Goal: Information Seeking & Learning: Understand process/instructions

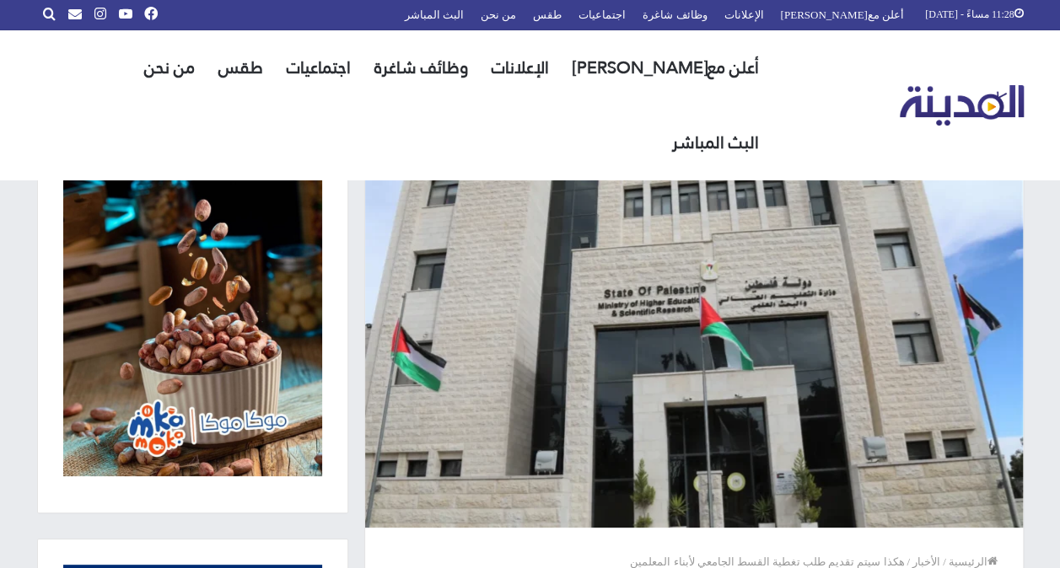
click at [787, 285] on img at bounding box center [694, 330] width 658 height 396
click at [739, 313] on img at bounding box center [694, 330] width 658 height 396
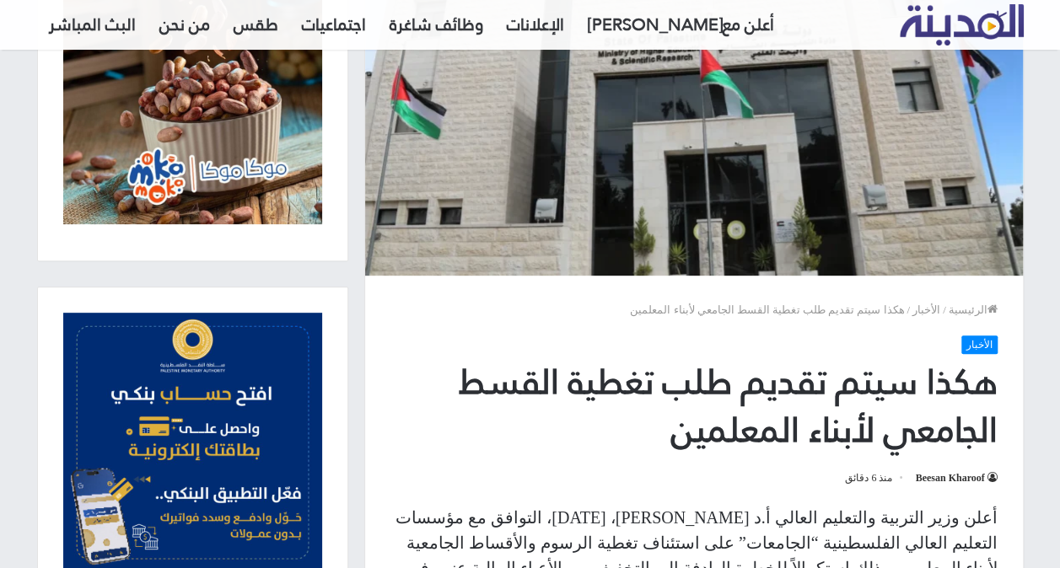
scroll to position [422, 0]
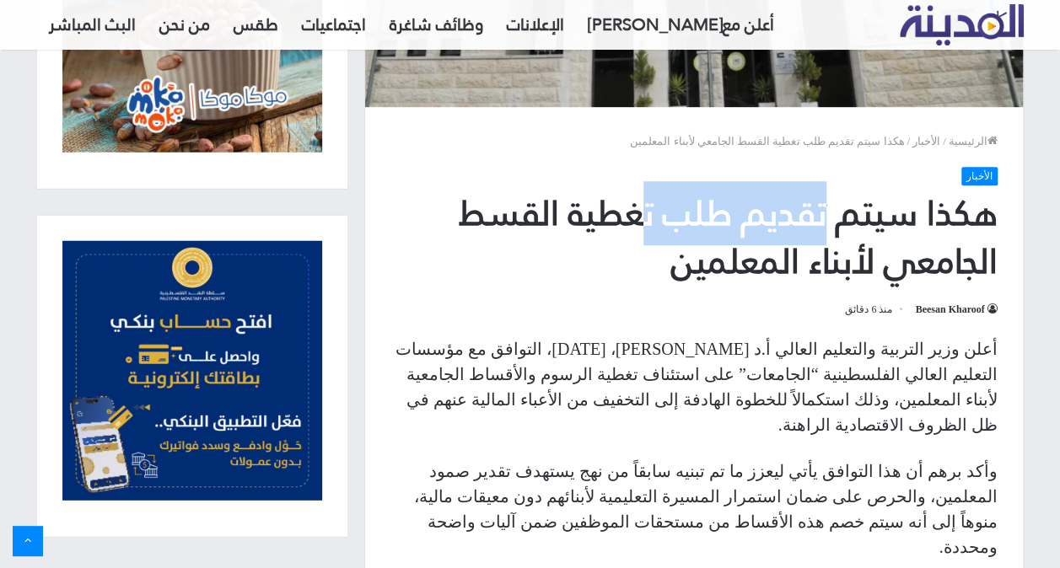
drag, startPoint x: 825, startPoint y: 218, endPoint x: 612, endPoint y: 226, distance: 213.4
click at [619, 226] on h1 "هكذا سيتم تقديم طلب تغطية القسط الجامعي لأبناء المعلمين" at bounding box center [693, 238] width 607 height 97
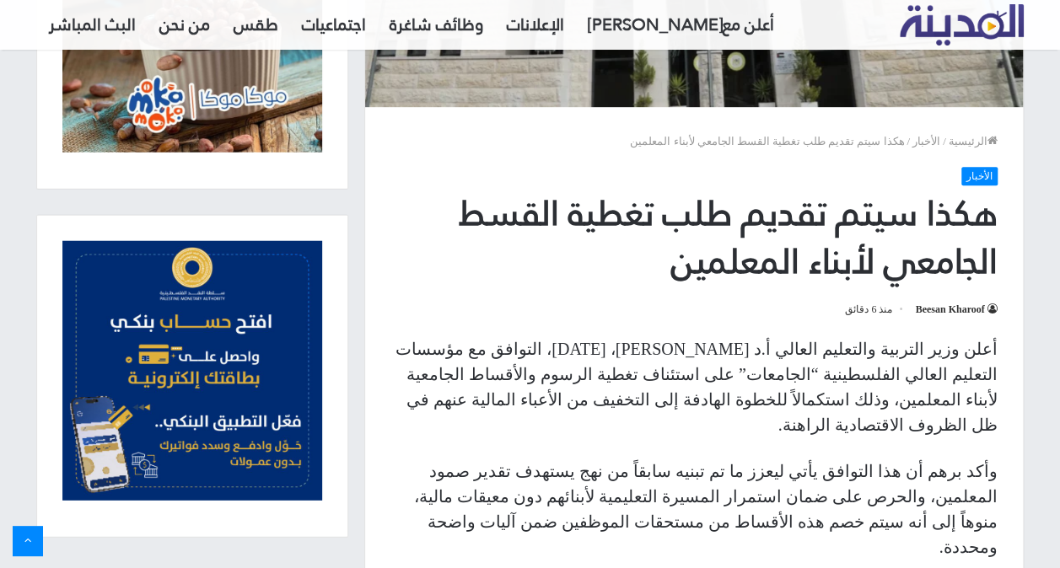
drag, startPoint x: 612, startPoint y: 226, endPoint x: 516, endPoint y: 207, distance: 98.1
click at [516, 207] on h1 "هكذا سيتم تقديم طلب تغطية القسط الجامعي لأبناء المعلمين" at bounding box center [693, 238] width 607 height 97
click at [559, 204] on h1 "هكذا سيتم تقديم طلب تغطية القسط الجامعي لأبناء المعلمين" at bounding box center [693, 238] width 607 height 97
click at [980, 218] on h1 "هكذا سيتم تقديم طلب تغطية القسط الجامعي لأبناء المعلمين" at bounding box center [693, 238] width 607 height 97
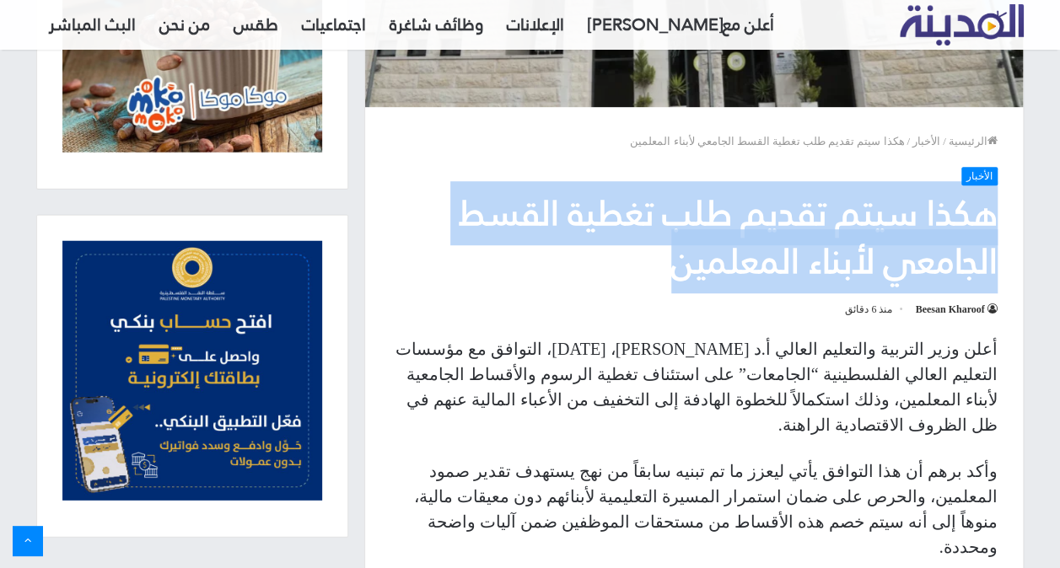
drag, startPoint x: 980, startPoint y: 218, endPoint x: 709, endPoint y: 268, distance: 275.2
click at [709, 268] on h1 "هكذا سيتم تقديم طلب تغطية القسط الجامعي لأبناء المعلمين" at bounding box center [693, 238] width 607 height 97
drag, startPoint x: 709, startPoint y: 268, endPoint x: 703, endPoint y: 300, distance: 32.6
click at [698, 295] on div at bounding box center [698, 295] width 0 height 0
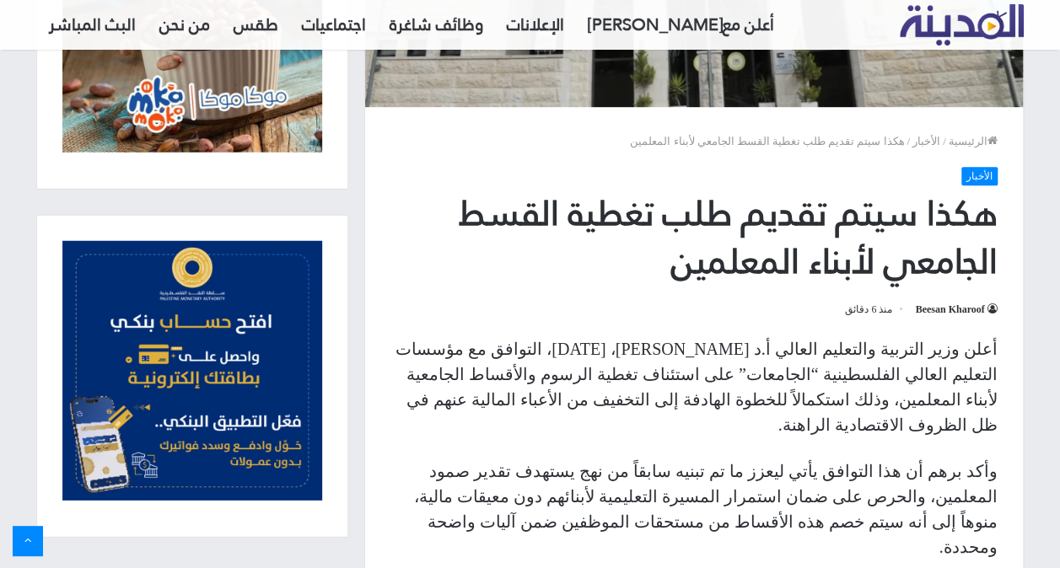
drag, startPoint x: 694, startPoint y: 398, endPoint x: 802, endPoint y: 404, distance: 108.1
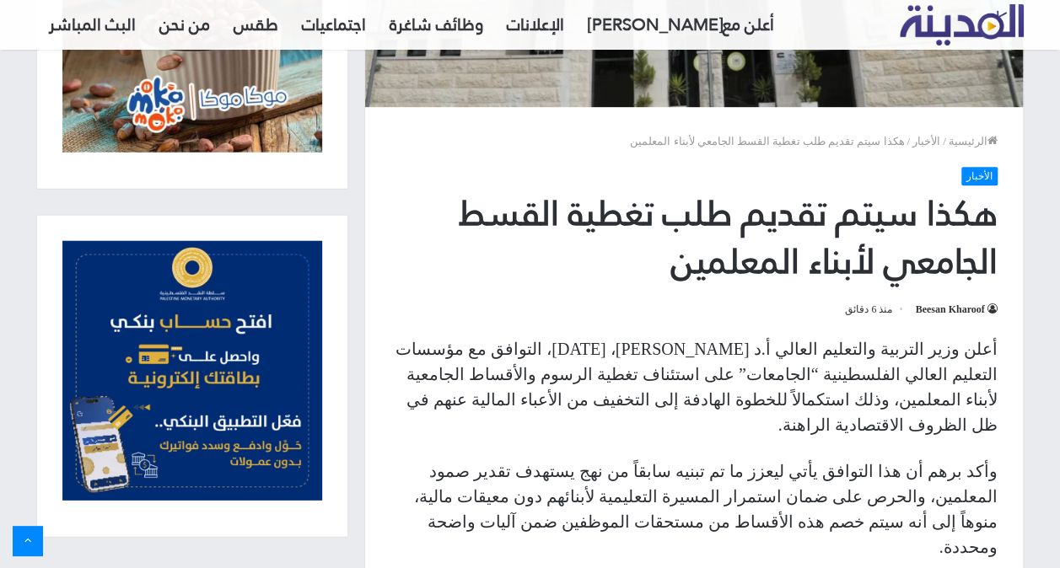
drag, startPoint x: 802, startPoint y: 404, endPoint x: 749, endPoint y: 400, distance: 53.3
click at [702, 271] on h1 "هكذا سيتم تقديم طلب تغطية القسط الجامعي لأبناء المعلمين" at bounding box center [693, 238] width 607 height 97
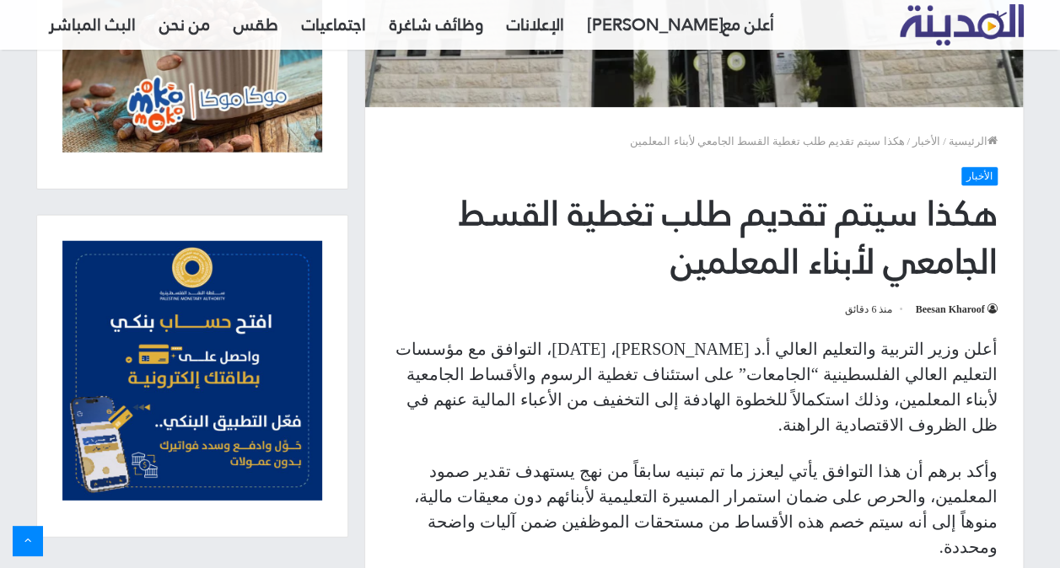
click at [736, 269] on h1 "هكذا سيتم تقديم طلب تغطية القسط الجامعي لأبناء المعلمين" at bounding box center [693, 238] width 607 height 97
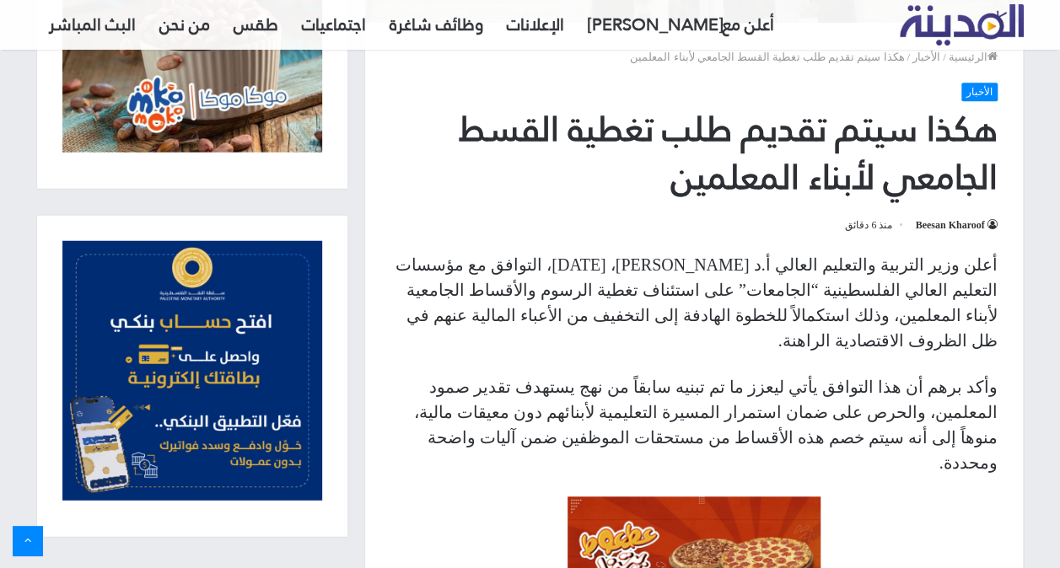
scroll to position [590, 0]
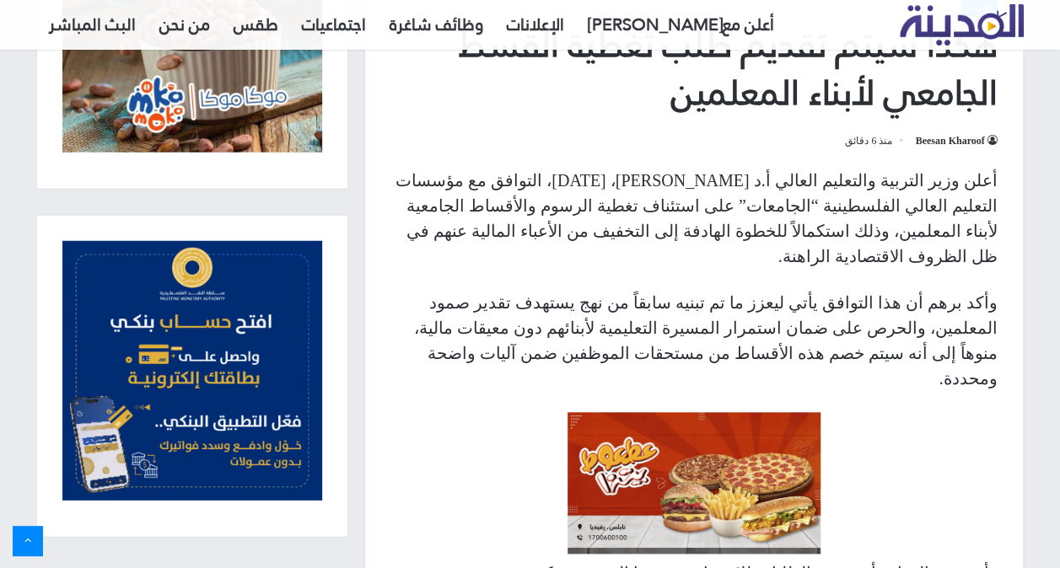
click at [995, 175] on p "أعلن وزير التربية والتعليم العالي أ.د [PERSON_NAME]، [DATE]، التوافق مع مؤسسات …" at bounding box center [693, 218] width 607 height 101
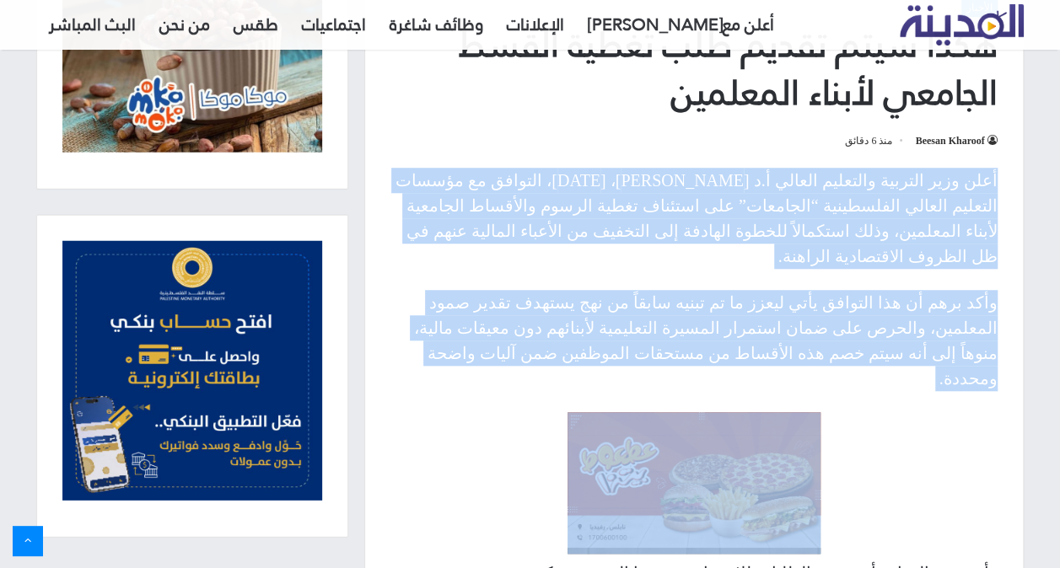
drag, startPoint x: 995, startPoint y: 175, endPoint x: 782, endPoint y: 332, distance: 264.1
click at [782, 332] on div "أعلن وزير التربية والتعليم العالي أ.د [PERSON_NAME]، [DATE]، التوافق مع مؤسسات …" at bounding box center [694, 499] width 658 height 663
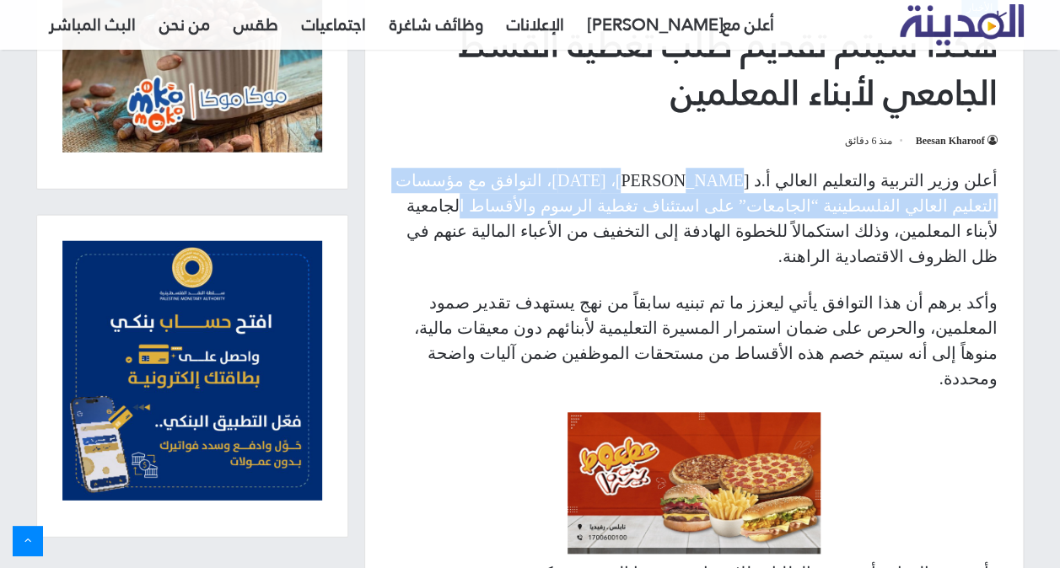
drag, startPoint x: 782, startPoint y: 332, endPoint x: 763, endPoint y: 192, distance: 141.3
click at [763, 192] on p "أعلن وزير التربية والتعليم العالي أ.د [PERSON_NAME]، [DATE]، التوافق مع مؤسسات …" at bounding box center [693, 218] width 607 height 101
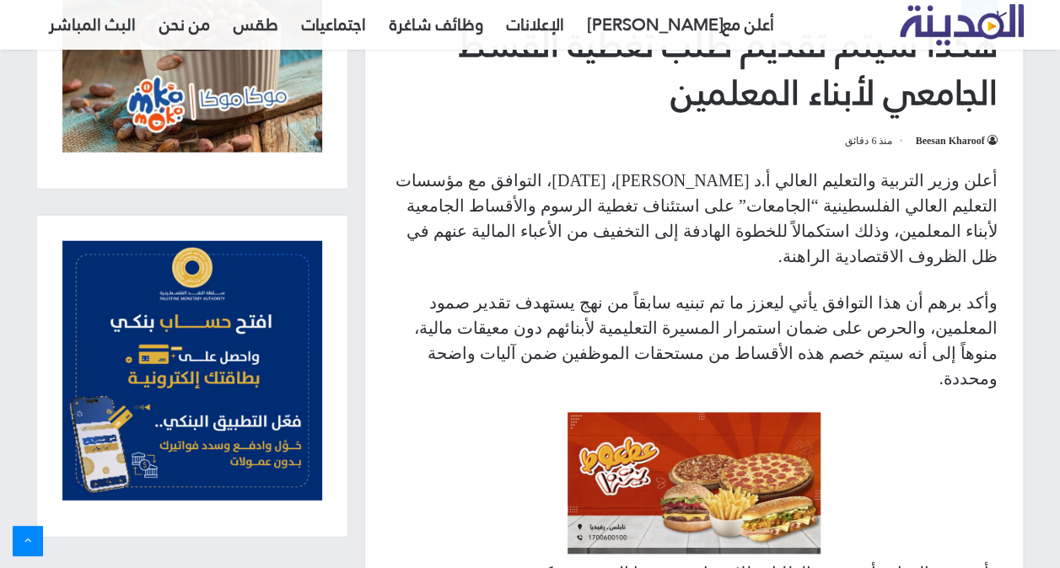
click at [681, 203] on p "أعلن وزير التربية والتعليم العالي أ.د [PERSON_NAME]، [DATE]، التوافق مع مؤسسات …" at bounding box center [693, 218] width 607 height 101
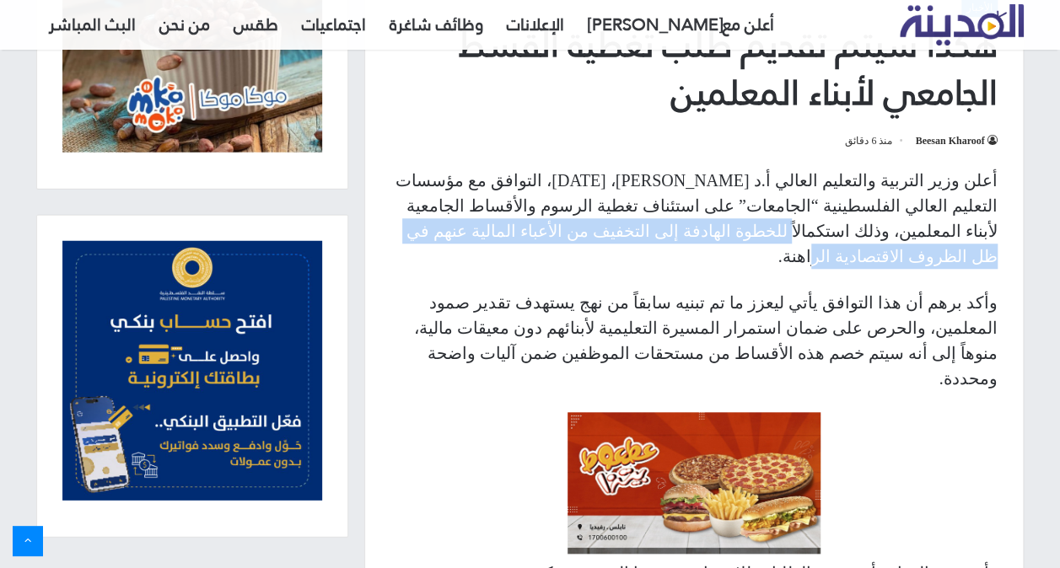
drag, startPoint x: 562, startPoint y: 207, endPoint x: 685, endPoint y: 219, distance: 124.6
click at [685, 219] on p "أعلن وزير التربية والتعليم العالي أ.د [PERSON_NAME]، [DATE]، التوافق مع مؤسسات …" at bounding box center [693, 218] width 607 height 101
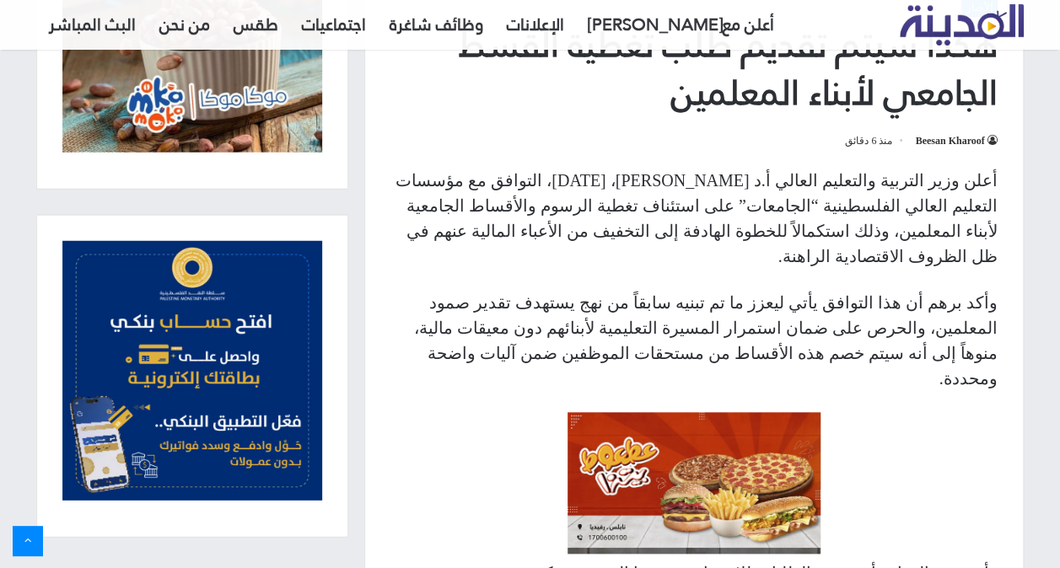
drag, startPoint x: 685, startPoint y: 219, endPoint x: 499, endPoint y: 193, distance: 188.2
click at [499, 193] on p "أعلن وزير التربية والتعليم العالي أ.د [PERSON_NAME]، [DATE]، التوافق مع مؤسسات …" at bounding box center [693, 218] width 607 height 101
click at [715, 233] on p "أعلن وزير التربية والتعليم العالي أ.د [PERSON_NAME]، [DATE]، التوافق مع مؤسسات …" at bounding box center [693, 218] width 607 height 101
click at [556, 232] on p "أعلن وزير التربية والتعليم العالي أ.د [PERSON_NAME]، [DATE]، التوافق مع مؤسسات …" at bounding box center [693, 218] width 607 height 101
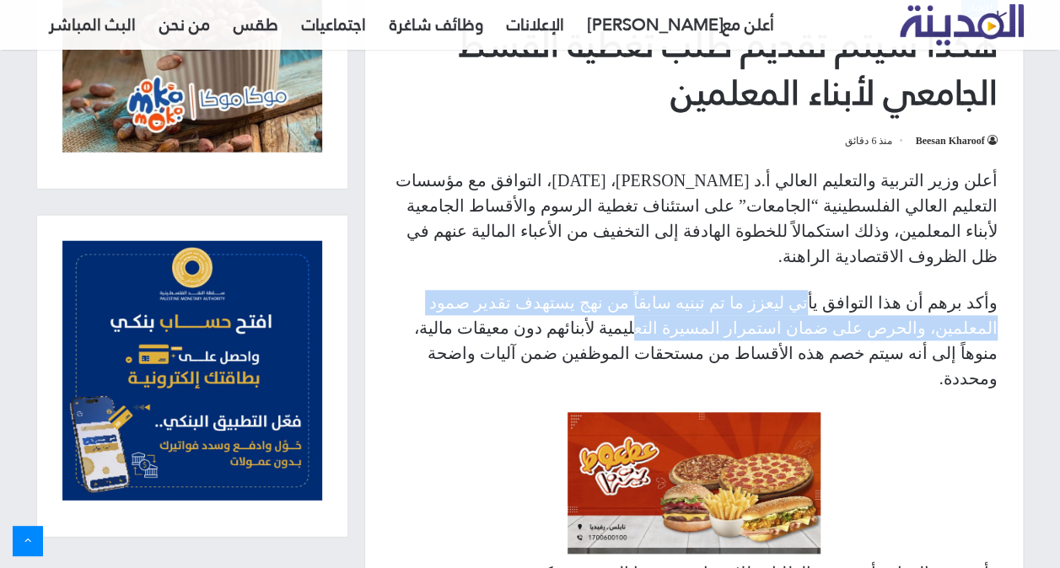
drag, startPoint x: 852, startPoint y: 280, endPoint x: 852, endPoint y: 291, distance: 11.0
click at [852, 291] on p "وأكد برهم أن هذا التوافق يأتي ليعزز ما تم تبنيه سابقاً من نهج يستهدف تقدير صمود…" at bounding box center [693, 340] width 607 height 101
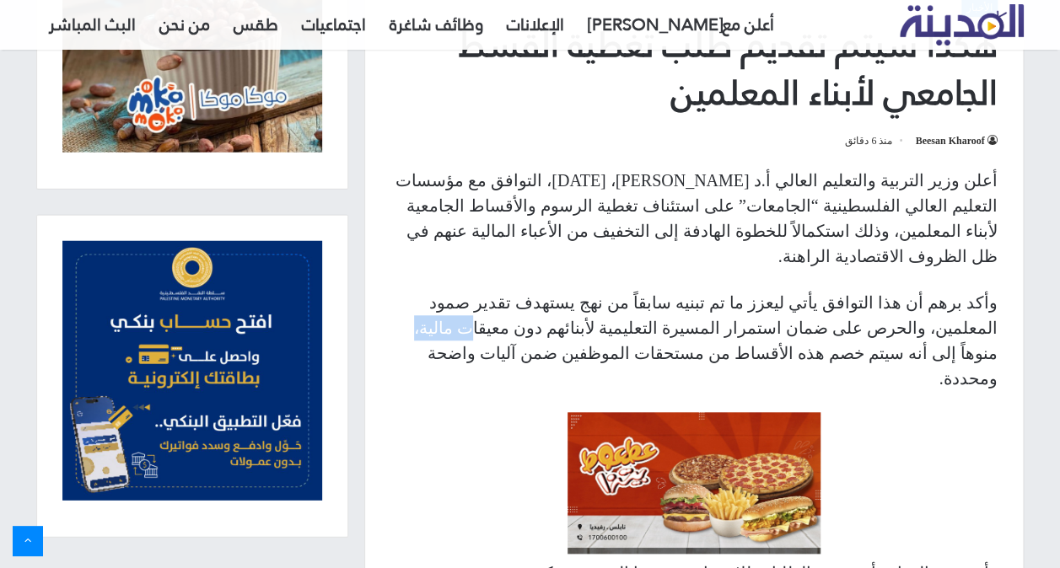
drag, startPoint x: 680, startPoint y: 292, endPoint x: 725, endPoint y: 304, distance: 47.0
click at [725, 304] on p "وأكد برهم أن هذا التوافق يأتي ليعزز ما تم تبنيه سابقاً من نهج يستهدف تقدير صمود…" at bounding box center [693, 340] width 607 height 101
drag, startPoint x: 725, startPoint y: 304, endPoint x: 779, endPoint y: 327, distance: 58.9
click at [779, 327] on p "وأكد برهم أن هذا التوافق يأتي ليعزز ما تم تبنيه سابقاً من نهج يستهدف تقدير صمود…" at bounding box center [693, 340] width 607 height 101
drag, startPoint x: 779, startPoint y: 327, endPoint x: 683, endPoint y: 248, distance: 124.6
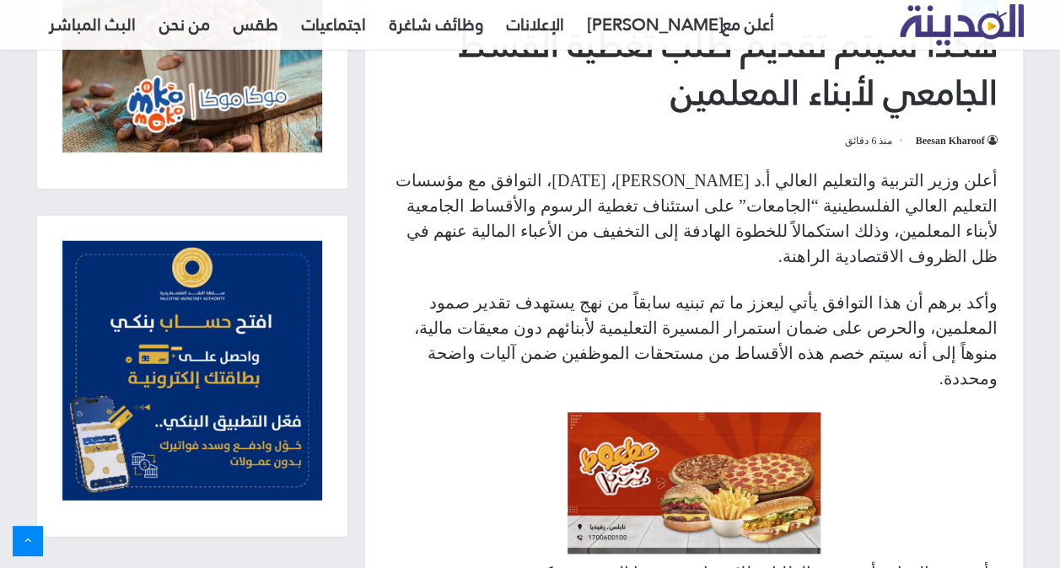
click at [683, 248] on div "أعلن وزير التربية والتعليم العالي أ.د [PERSON_NAME]، [DATE]، التوافق مع مؤسسات …" at bounding box center [694, 499] width 658 height 663
drag, startPoint x: 548, startPoint y: 302, endPoint x: 482, endPoint y: 302, distance: 65.8
click at [482, 302] on p "وأكد برهم أن هذا التوافق يأتي ليعزز ما تم تبنيه سابقاً من نهج يستهدف تقدير صمود…" at bounding box center [693, 340] width 607 height 101
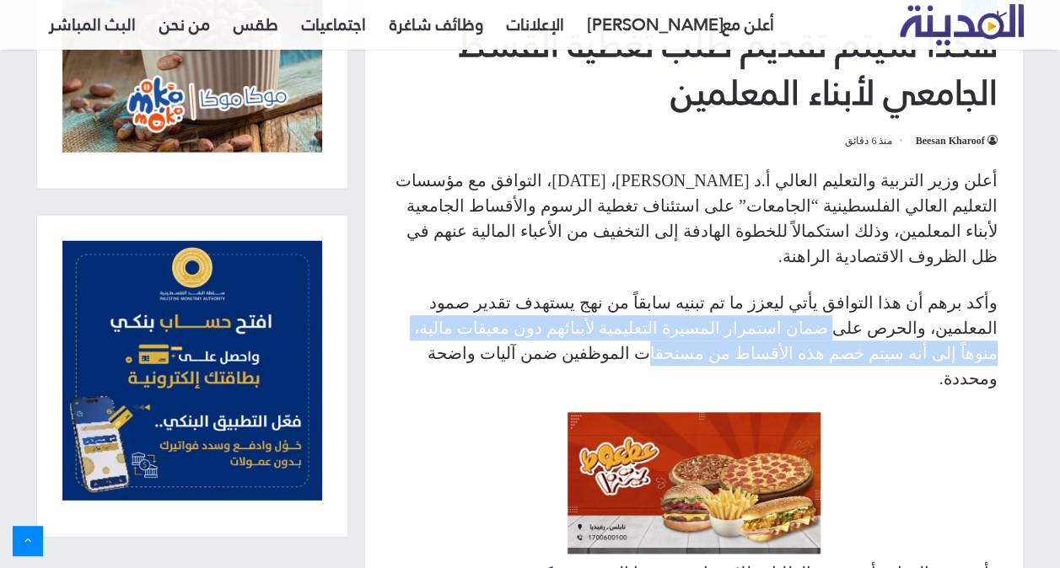
drag, startPoint x: 482, startPoint y: 302, endPoint x: 418, endPoint y: 291, distance: 65.0
click at [418, 291] on p "وأكد برهم أن هذا التوافق يأتي ليعزز ما تم تبنيه سابقاً من نهج يستهدف تقدير صمود…" at bounding box center [693, 340] width 607 height 101
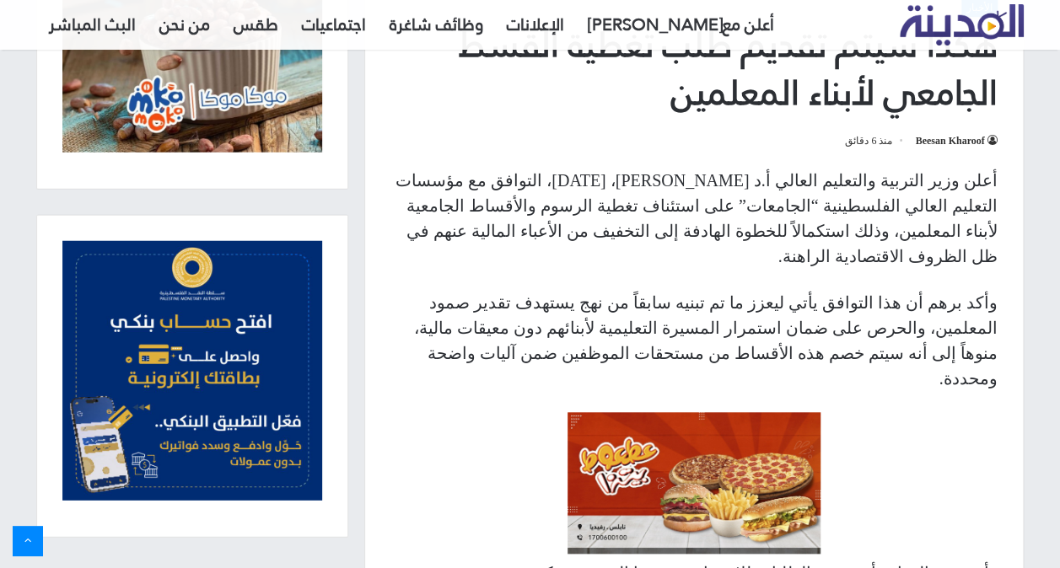
click at [929, 324] on p "وأكد برهم أن هذا التوافق يأتي ليعزز ما تم تبنيه سابقاً من نهج يستهدف تقدير صمود…" at bounding box center [693, 340] width 607 height 101
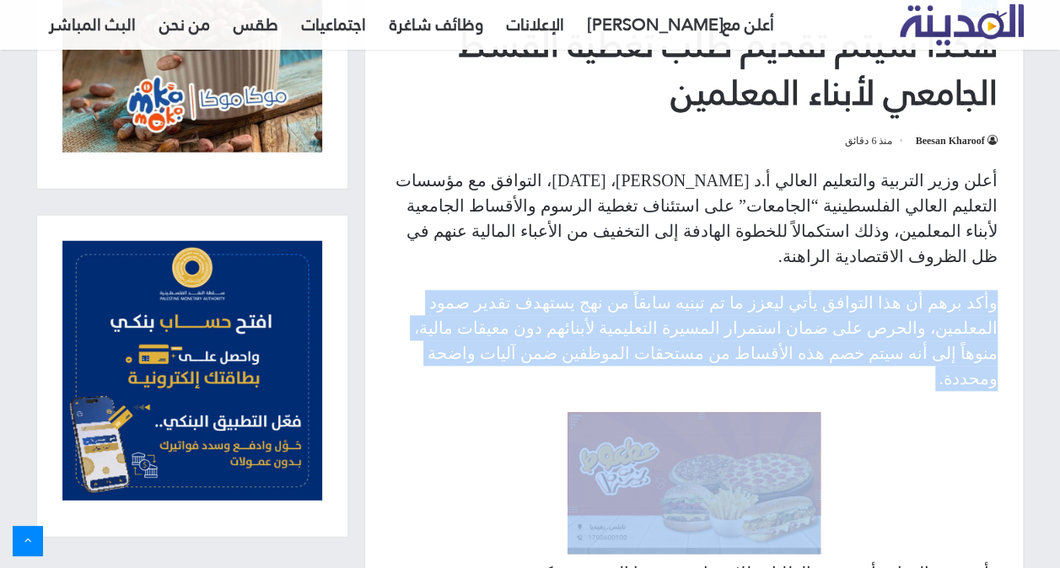
click at [929, 324] on p "وأكد برهم أن هذا التوافق يأتي ليعزز ما تم تبنيه سابقاً من نهج يستهدف تقدير صمود…" at bounding box center [693, 340] width 607 height 101
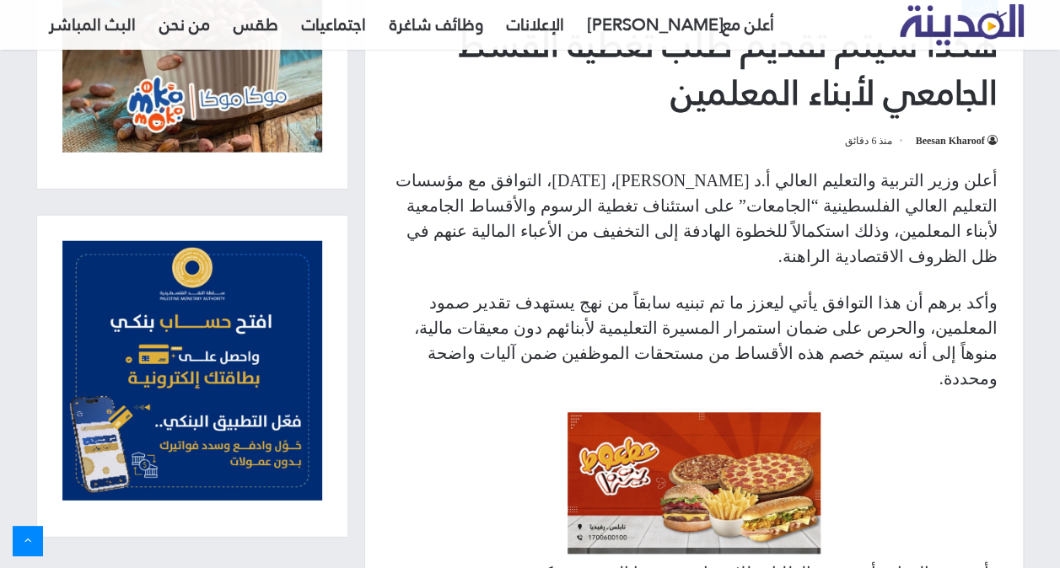
drag, startPoint x: 929, startPoint y: 324, endPoint x: 864, endPoint y: 301, distance: 68.8
click at [864, 301] on p "وأكد برهم أن هذا التوافق يأتي ليعزز ما تم تبنيه سابقاً من نهج يستهدف تقدير صمود…" at bounding box center [693, 340] width 607 height 101
click at [922, 326] on p "وأكد برهم أن هذا التوافق يأتي ليعزز ما تم تبنيه سابقاً من نهج يستهدف تقدير صمود…" at bounding box center [693, 340] width 607 height 101
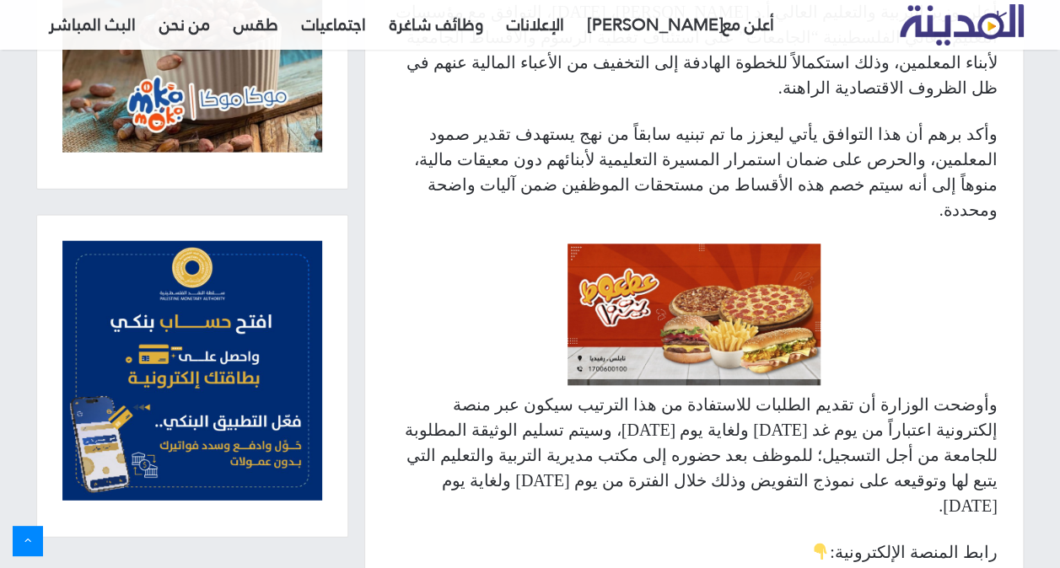
click at [858, 392] on p "وأوضحت الوزارة أن تقديم الطلبات للاستفادة من هذا الترتيب سيكون عبر منصة إلكترون…" at bounding box center [693, 455] width 607 height 126
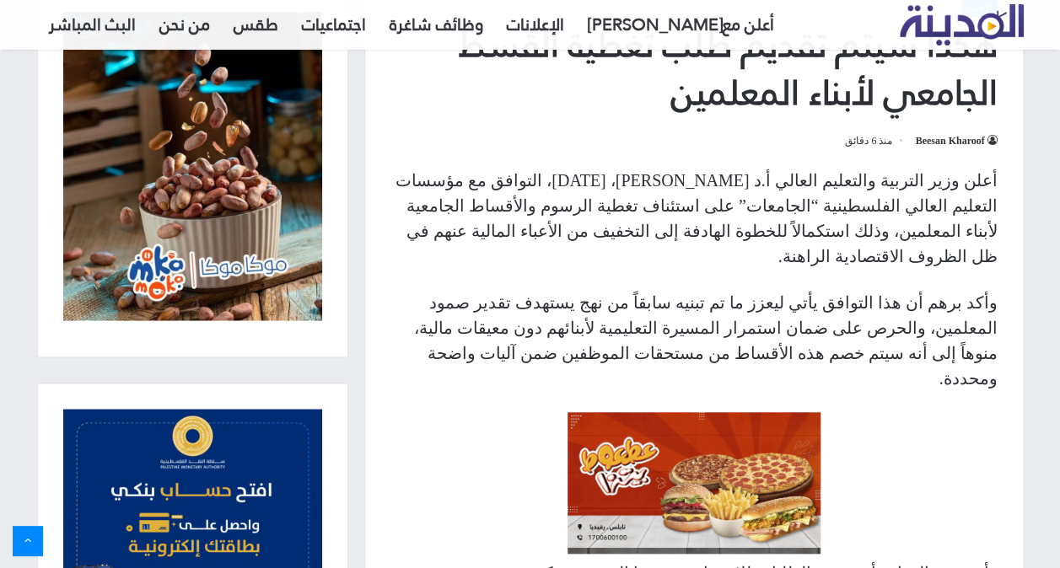
click at [798, 220] on p "أعلن وزير التربية والتعليم العالي أ.د [PERSON_NAME]، [DATE]، التوافق مع مؤسسات …" at bounding box center [693, 218] width 607 height 101
click at [867, 224] on p "أعلن وزير التربية والتعليم العالي أ.د [PERSON_NAME]، [DATE]، التوافق مع مؤسسات …" at bounding box center [693, 218] width 607 height 101
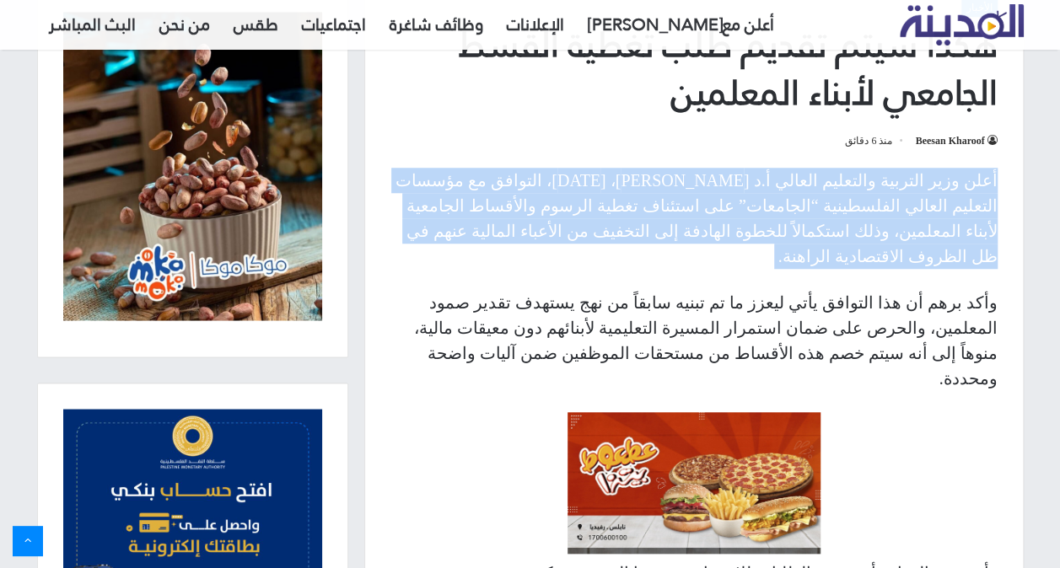
click at [867, 224] on p "أعلن وزير التربية والتعليم العالي أ.د [PERSON_NAME]، [DATE]، التوافق مع مؤسسات …" at bounding box center [693, 218] width 607 height 101
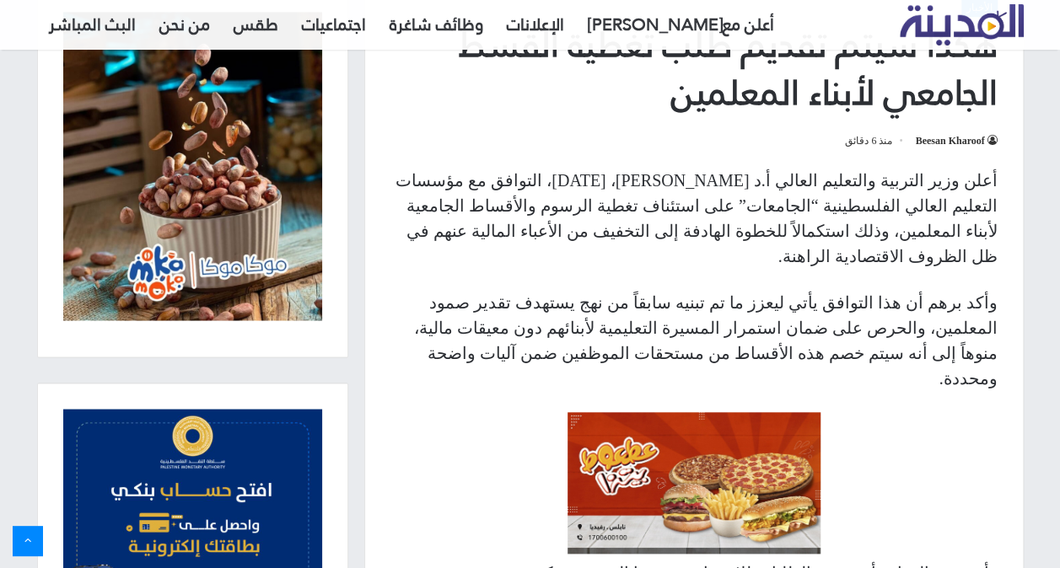
drag, startPoint x: 867, startPoint y: 224, endPoint x: 779, endPoint y: 224, distance: 87.7
click at [779, 224] on p "أعلن وزير التربية والتعليم العالي أ.د [PERSON_NAME]، [DATE]، التوافق مع مؤسسات …" at bounding box center [693, 218] width 607 height 101
click at [926, 305] on p "وأكد برهم أن هذا التوافق يأتي ليعزز ما تم تبنيه سابقاً من نهج يستهدف تقدير صمود…" at bounding box center [693, 340] width 607 height 101
click at [834, 302] on p "وأكد برهم أن هذا التوافق يأتي ليعزز ما تم تبنيه سابقاً من نهج يستهدف تقدير صمود…" at bounding box center [693, 340] width 607 height 101
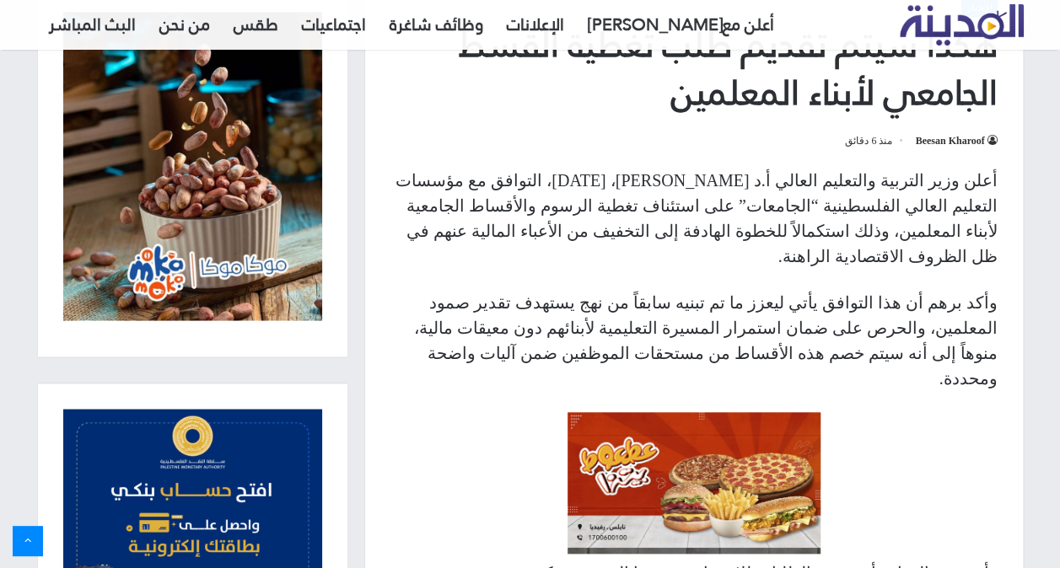
drag, startPoint x: 834, startPoint y: 302, endPoint x: 717, endPoint y: 295, distance: 117.4
click at [717, 295] on p "وأكد برهم أن هذا التوافق يأتي ليعزز ما تم تبنيه سابقاً من نهج يستهدف تقدير صمود…" at bounding box center [693, 340] width 607 height 101
click at [865, 327] on p "وأكد برهم أن هذا التوافق يأتي ليعزز ما تم تبنيه سابقاً من نهج يستهدف تقدير صمود…" at bounding box center [693, 340] width 607 height 101
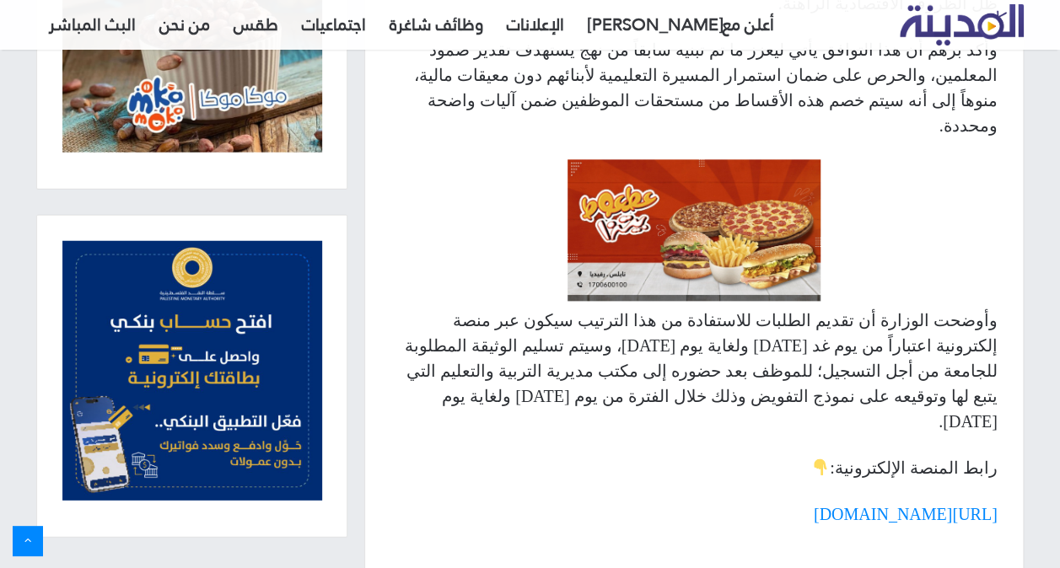
scroll to position [927, 0]
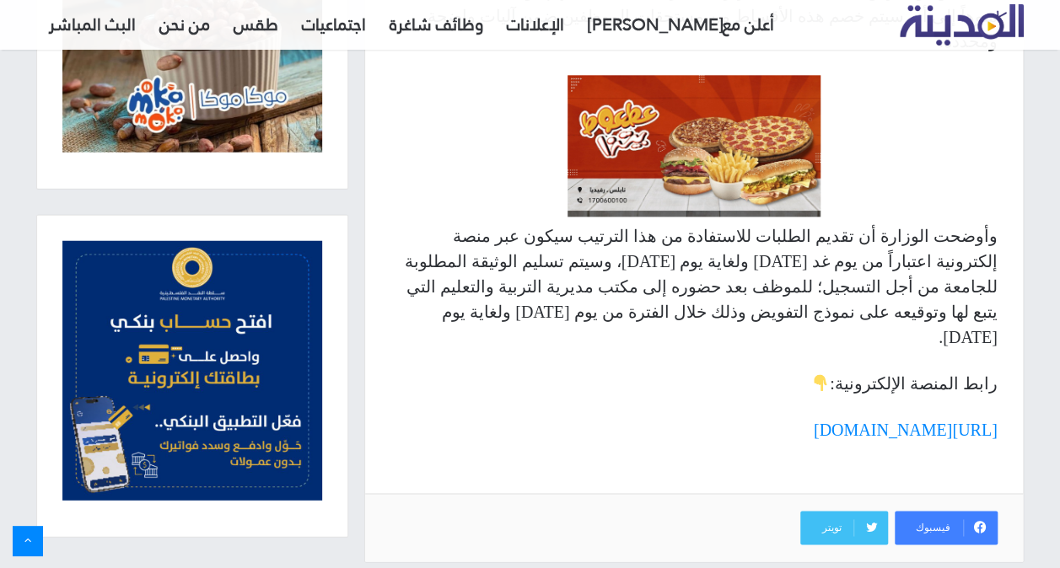
click at [934, 371] on p "رابط المنصة الإلكترونية:" at bounding box center [693, 383] width 607 height 25
click at [933, 223] on p "وأوضحت الوزارة أن تقديم الطلبات للاستفادة من هذا الترتيب سيكون عبر منصة إلكترون…" at bounding box center [693, 286] width 607 height 126
drag, startPoint x: 786, startPoint y: 201, endPoint x: 676, endPoint y: 211, distance: 110.1
click at [676, 223] on p "وأوضحت الوزارة أن تقديم الطلبات للاستفادة من هذا الترتيب سيكون عبر منصة إلكترون…" at bounding box center [693, 286] width 607 height 126
click at [669, 270] on p "وأوضحت الوزارة أن تقديم الطلبات للاستفادة من هذا الترتيب سيكون عبر منصة إلكترون…" at bounding box center [693, 286] width 607 height 126
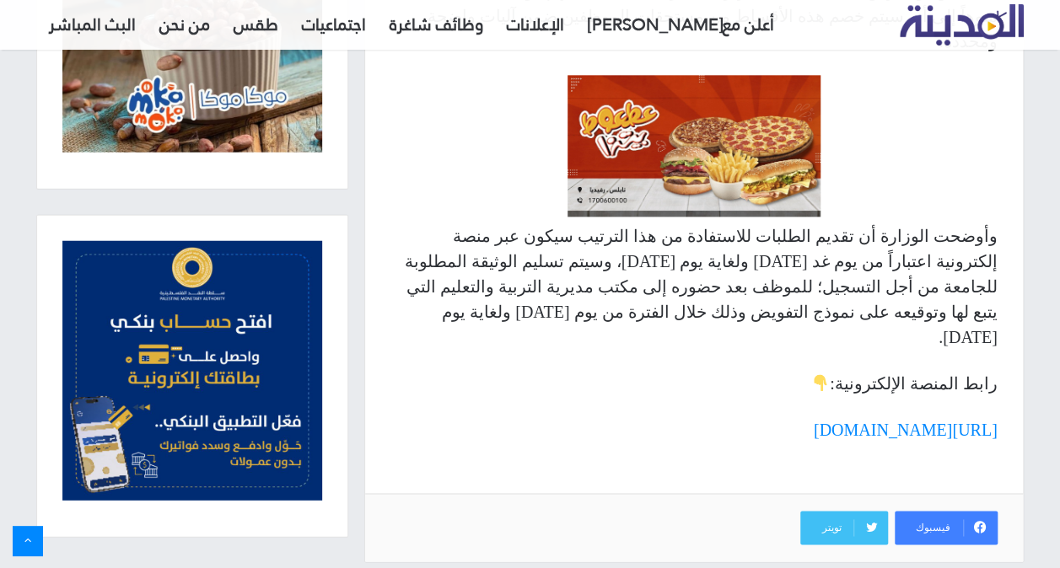
scroll to position [843, 0]
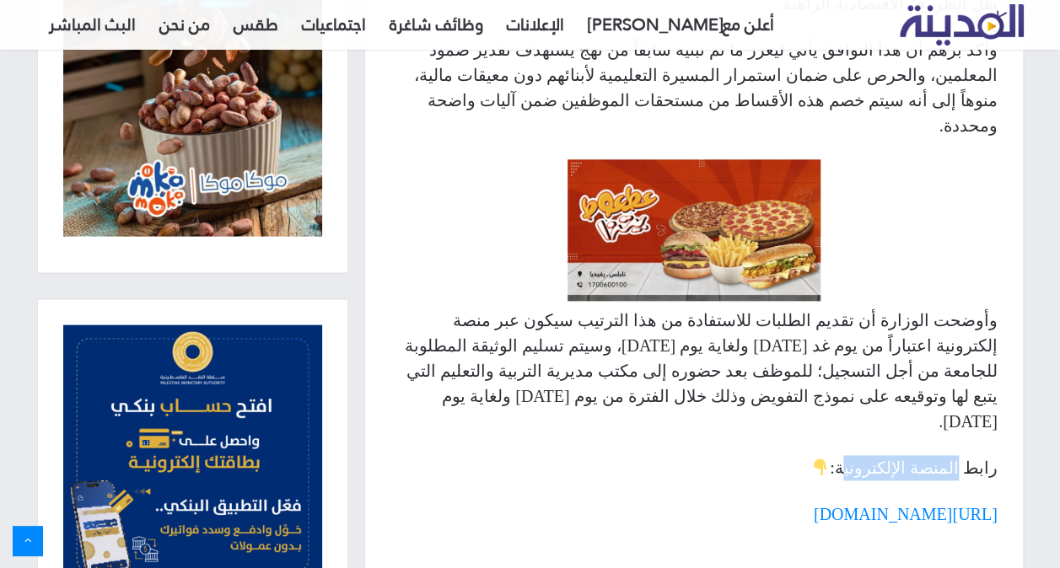
drag, startPoint x: 962, startPoint y: 384, endPoint x: 856, endPoint y: 387, distance: 106.3
click at [856, 455] on p "رابط المنصة الإلكترونية:" at bounding box center [693, 467] width 607 height 25
click at [644, 308] on p "وأوضحت الوزارة أن تقديم الطلبات للاستفادة من هذا الترتيب سيكون عبر منصة إلكترون…" at bounding box center [693, 371] width 607 height 126
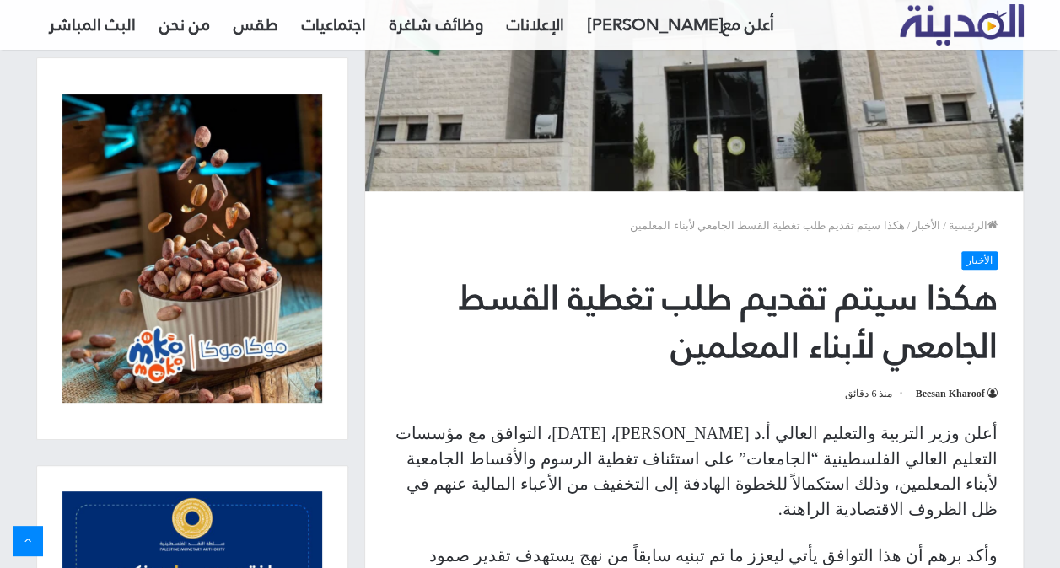
scroll to position [506, 0]
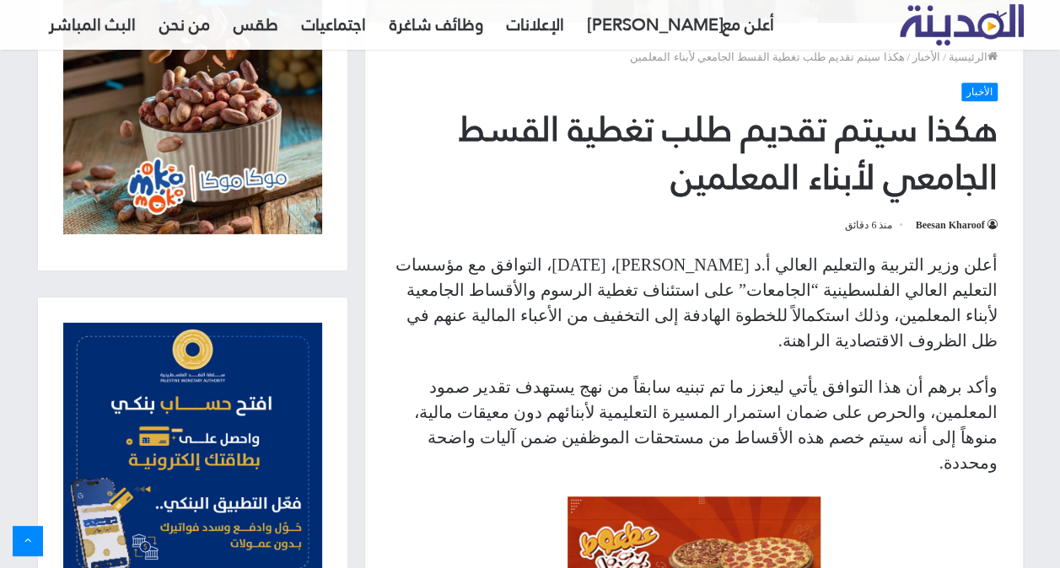
click at [951, 270] on p "أعلن وزير التربية والتعليم العالي أ.د [PERSON_NAME]، [DATE]، التوافق مع مؤسسات …" at bounding box center [693, 302] width 607 height 101
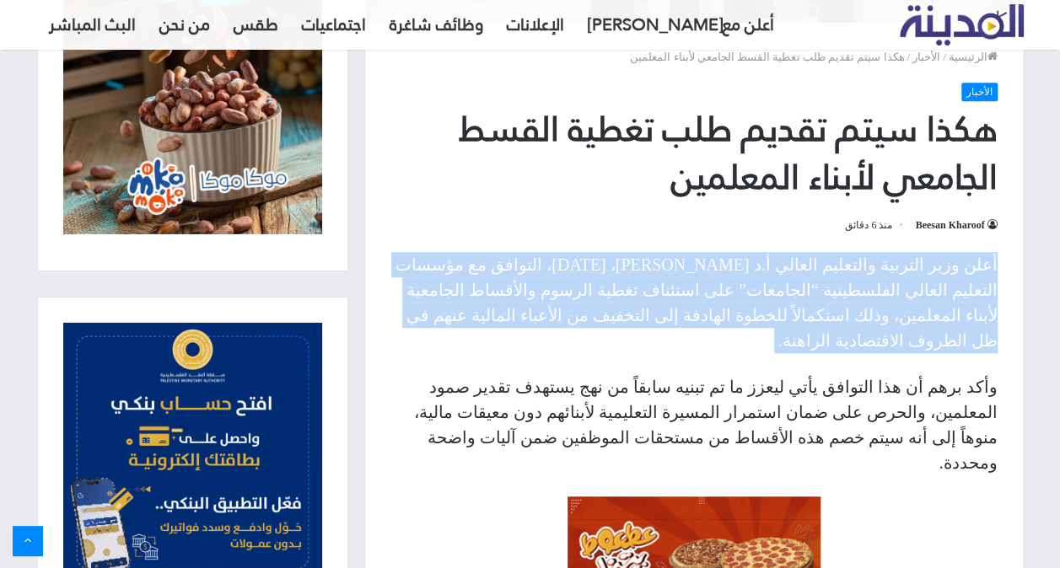
click at [951, 270] on p "أعلن وزير التربية والتعليم العالي أ.د [PERSON_NAME]، [DATE]، التوافق مع مؤسسات …" at bounding box center [693, 302] width 607 height 101
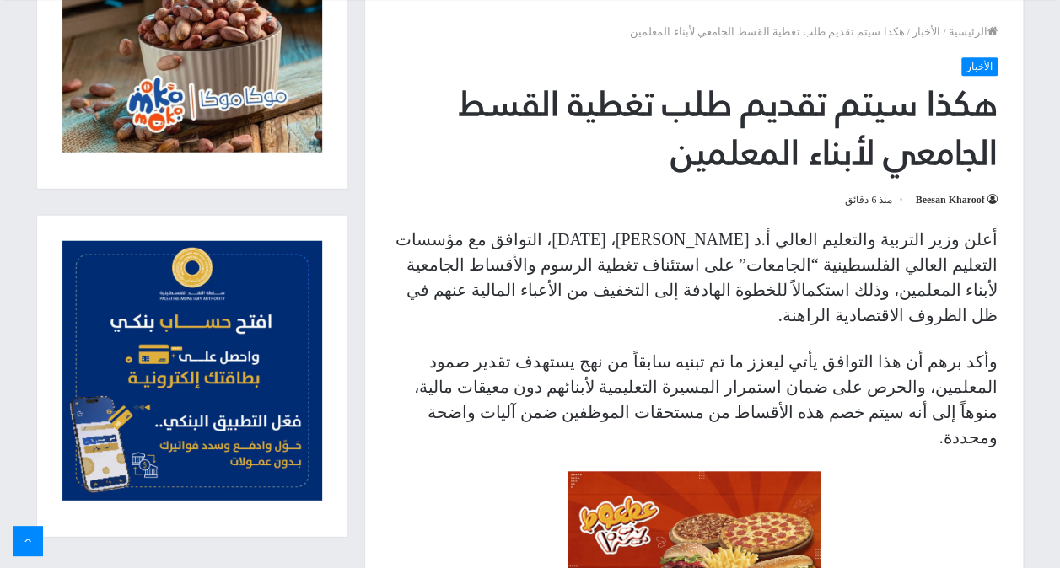
click at [717, 356] on p "وأكد برهم أن هذا التوافق يأتي ليعزز ما تم تبنيه سابقاً من نهج يستهدف تقدير صمود…" at bounding box center [693, 399] width 607 height 101
click at [744, 273] on p "أعلن وزير التربية والتعليم العالي أ.د [PERSON_NAME]، [DATE]، التوافق مع مؤسسات …" at bounding box center [693, 277] width 607 height 101
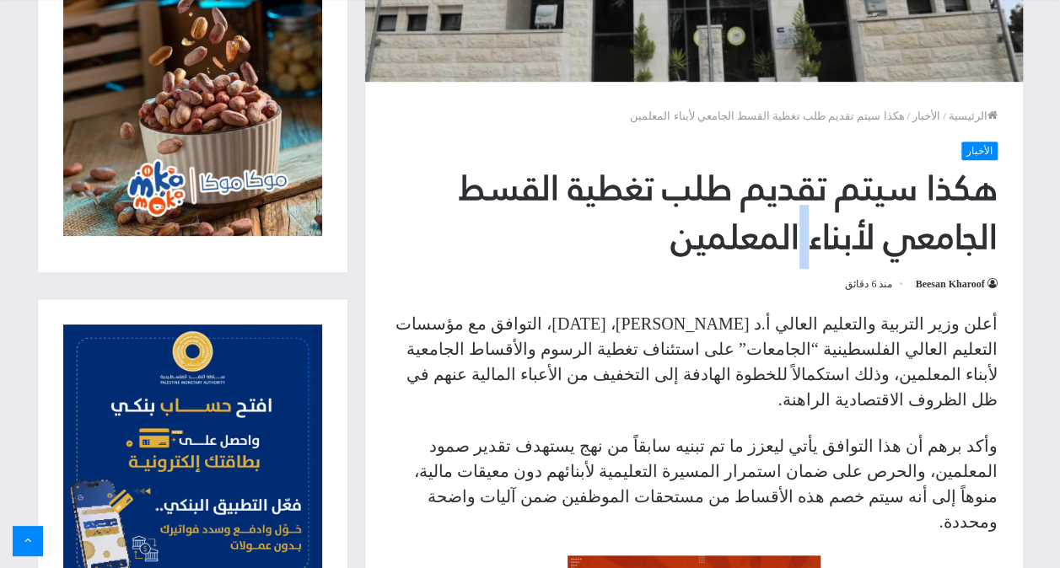
drag, startPoint x: 805, startPoint y: 226, endPoint x: 740, endPoint y: 207, distance: 67.8
click at [740, 207] on h1 "هكذا سيتم تقديم طلب تغطية القسط الجامعي لأبناء المعلمين" at bounding box center [693, 212] width 607 height 97
